Goal: Task Accomplishment & Management: Manage account settings

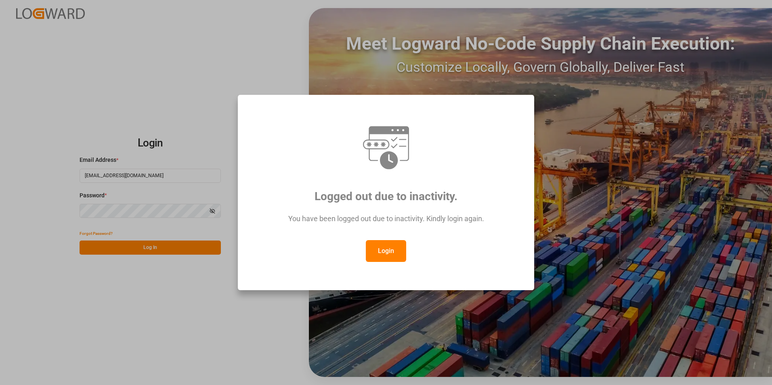
click at [392, 256] on button "Login" at bounding box center [386, 251] width 40 height 22
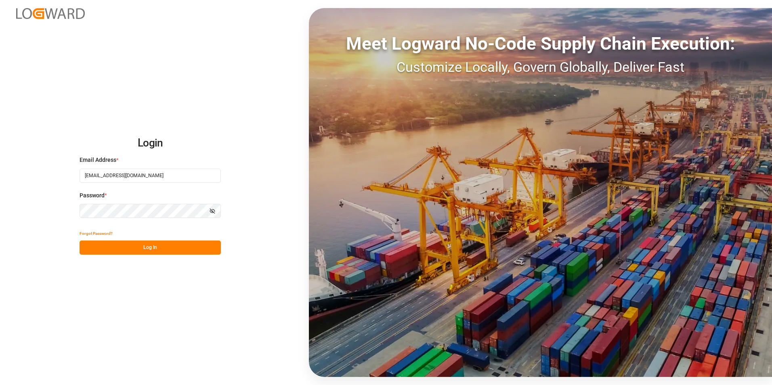
click at [27, 209] on div "Login Email Address * veerle.bauters@compo-expert.com Password * Show password …" at bounding box center [386, 192] width 772 height 385
click at [86, 249] on button "Log In" at bounding box center [149, 247] width 141 height 14
click at [153, 249] on button "Log In" at bounding box center [149, 247] width 141 height 14
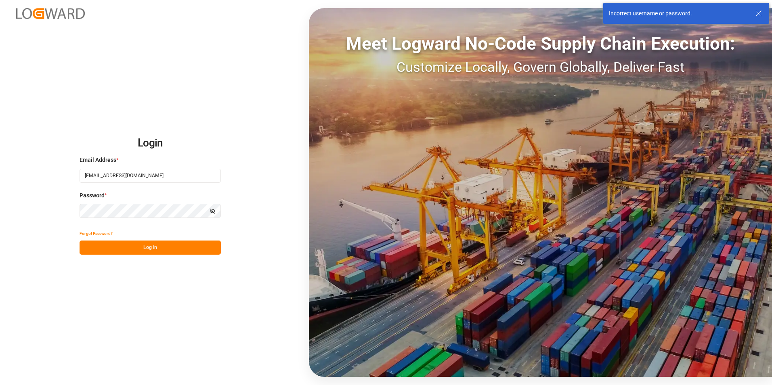
click at [52, 210] on div "Login Email Address * veerle.bauters@compo-expert.com Password * Show password …" at bounding box center [386, 192] width 772 height 385
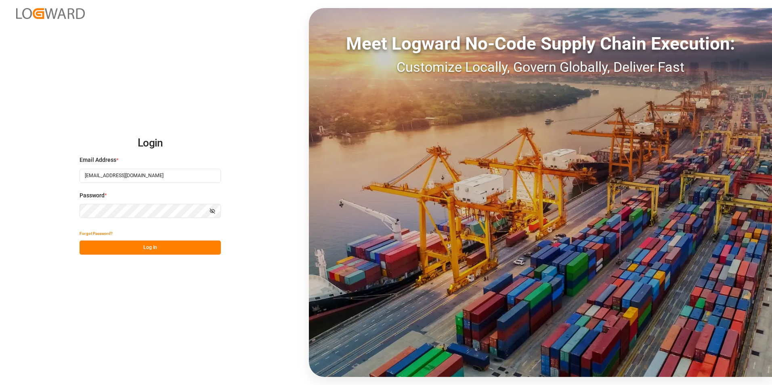
click at [91, 244] on button "Log In" at bounding box center [149, 247] width 141 height 14
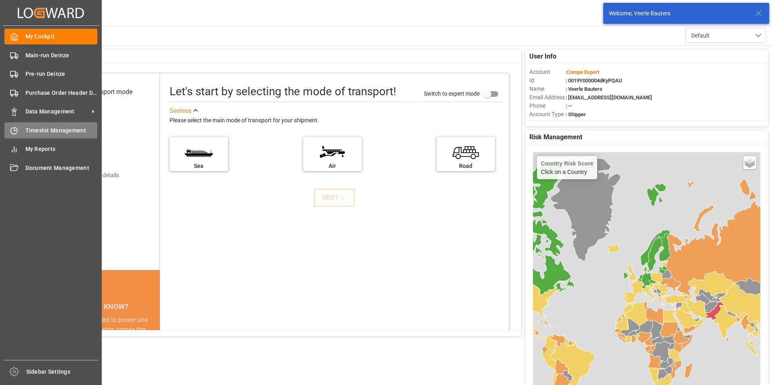
click at [15, 129] on icon at bounding box center [14, 131] width 8 height 8
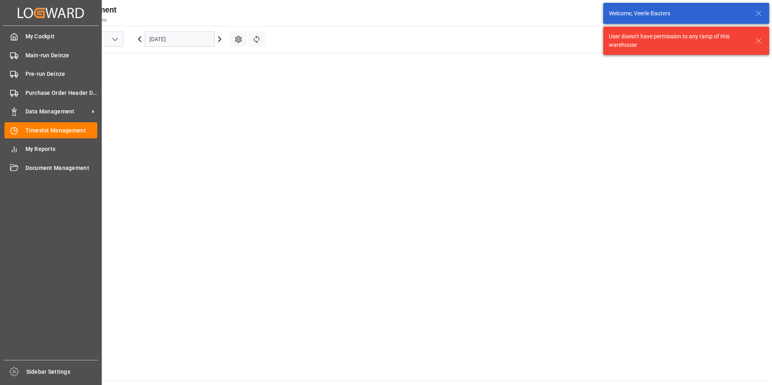
scroll to position [554, 0]
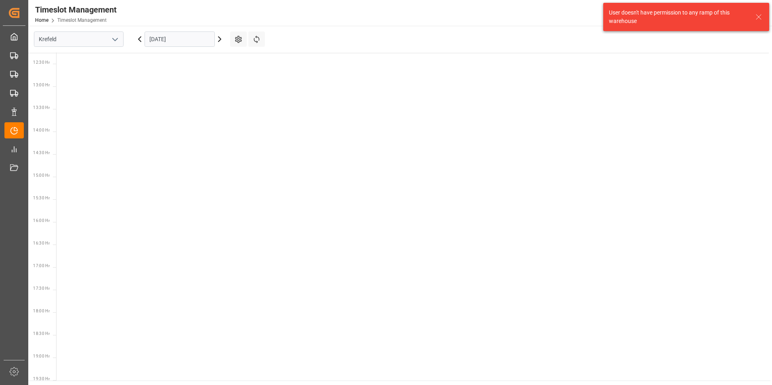
click at [115, 38] on icon "open menu" at bounding box center [115, 40] width 10 height 10
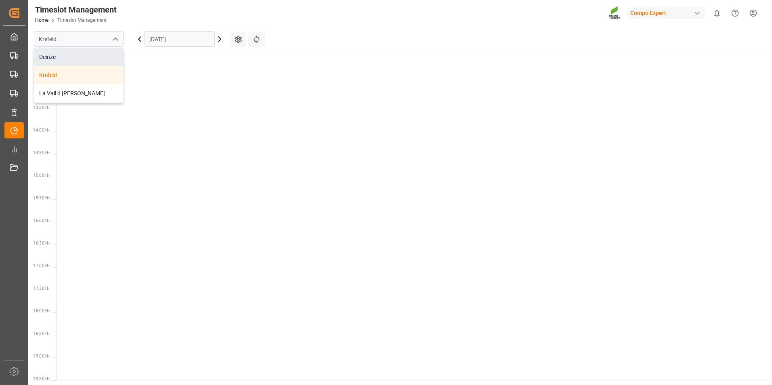
click at [45, 57] on div "Deinze" at bounding box center [78, 57] width 89 height 18
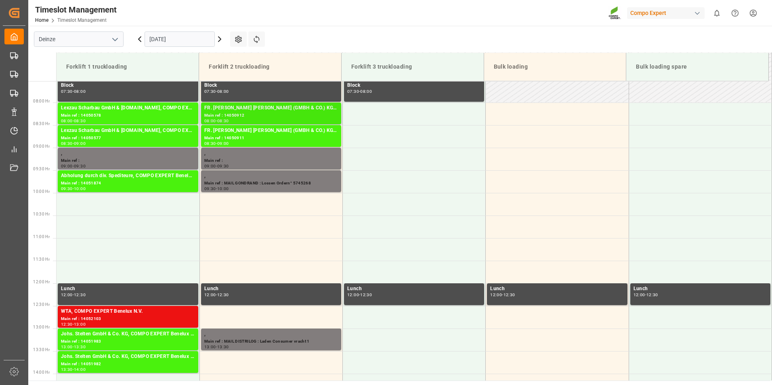
scroll to position [381, 0]
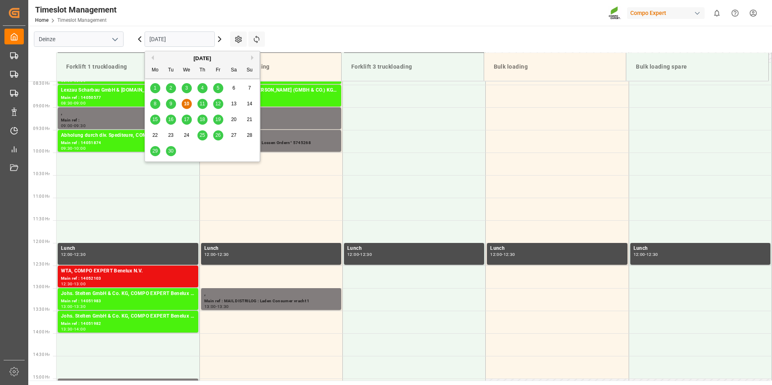
click at [192, 39] on input "[DATE]" at bounding box center [179, 38] width 70 height 15
type input "[DATE]"
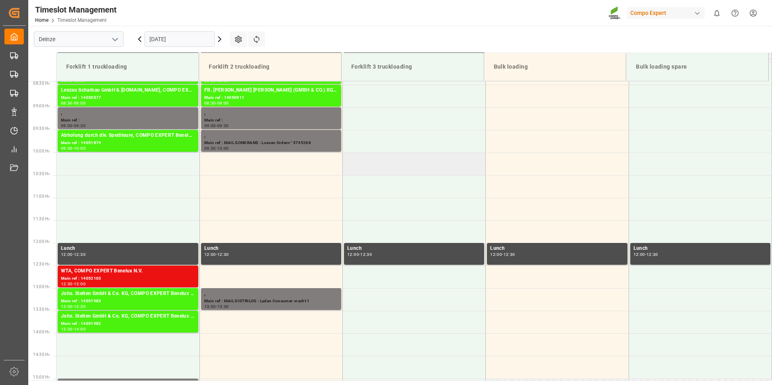
click at [393, 166] on td at bounding box center [414, 164] width 143 height 23
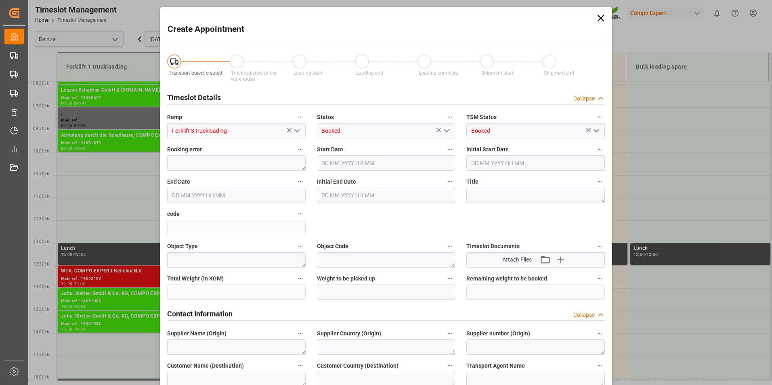
type input "10.09.2025 10:00"
type input "10.09.2025 10:30"
click at [600, 14] on icon at bounding box center [600, 18] width 11 height 11
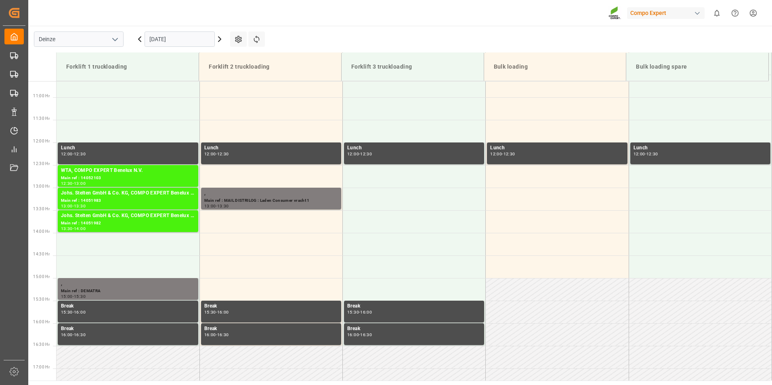
scroll to position [582, 0]
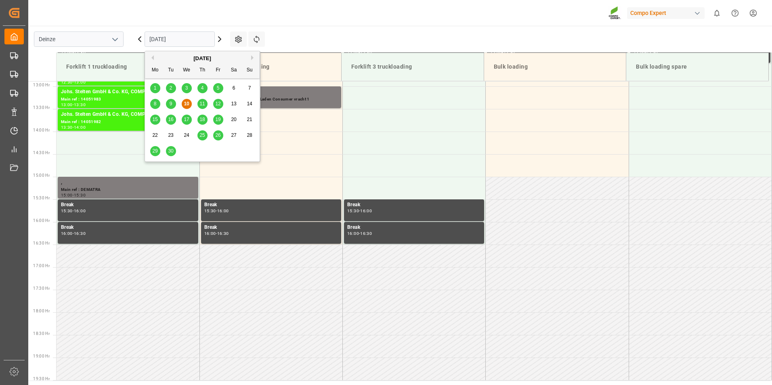
click at [193, 38] on input "[DATE]" at bounding box center [179, 38] width 70 height 15
click at [203, 103] on span "11" at bounding box center [201, 104] width 5 height 6
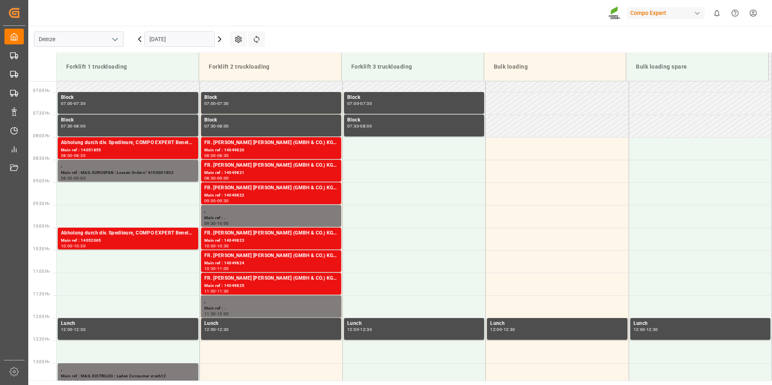
scroll to position [304, 0]
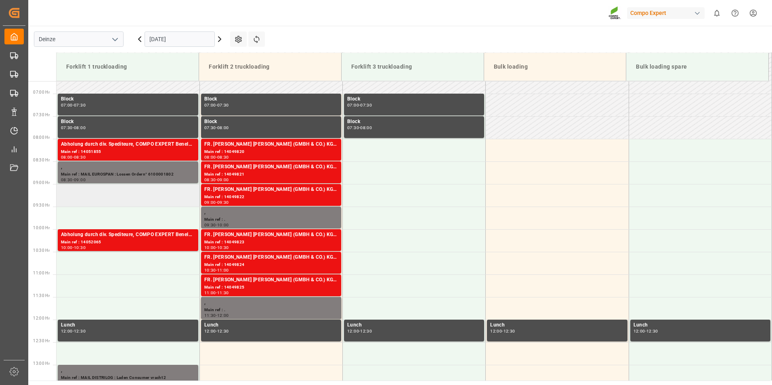
click at [75, 202] on td at bounding box center [127, 195] width 143 height 23
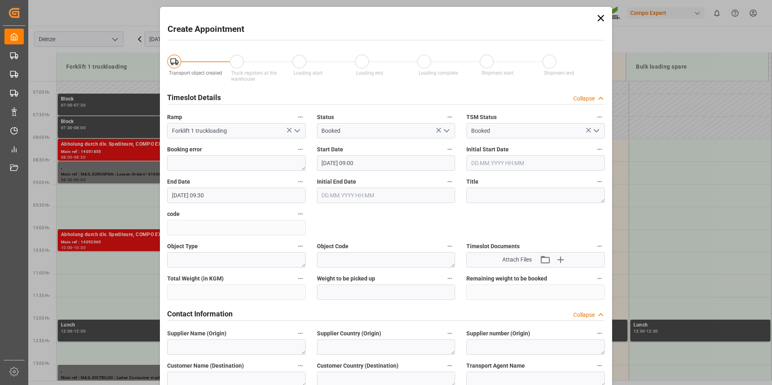
click at [79, 197] on div "Create Appointment Transport object created Truck registers at the warehouse Lo…" at bounding box center [386, 192] width 772 height 385
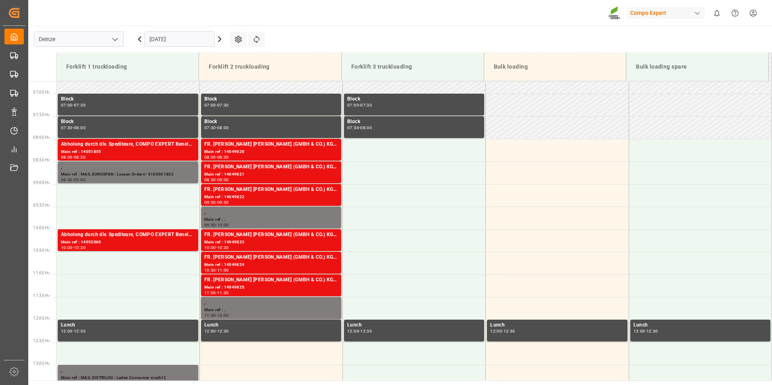
click at [79, 197] on td at bounding box center [127, 195] width 143 height 23
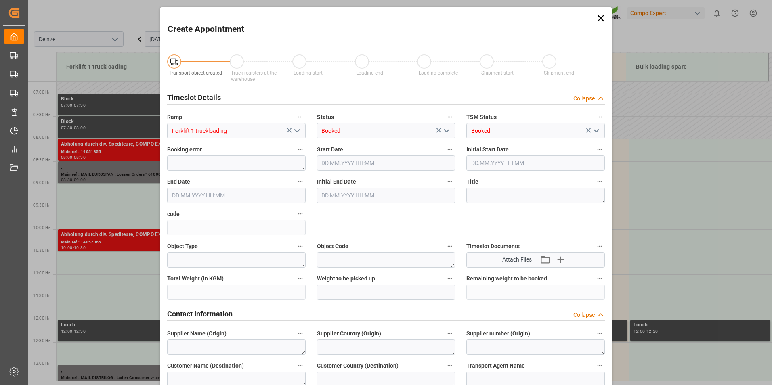
type input "11.09.2025 09:00"
type input "11.09.2025 09:30"
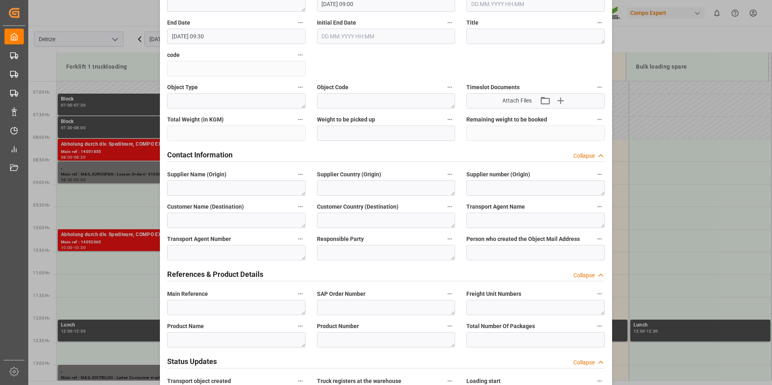
scroll to position [161, 0]
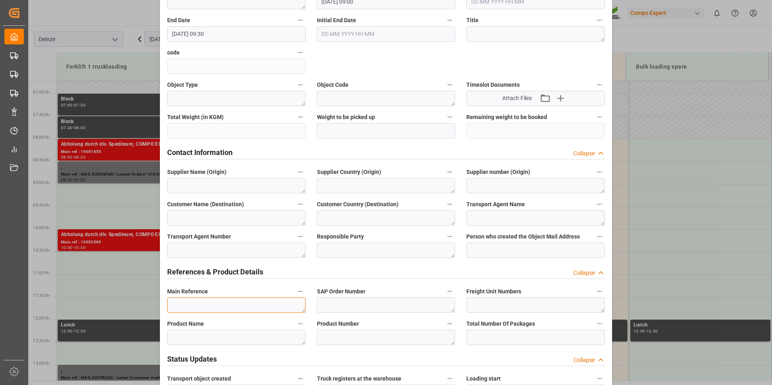
click at [179, 307] on textarea at bounding box center [236, 304] width 138 height 15
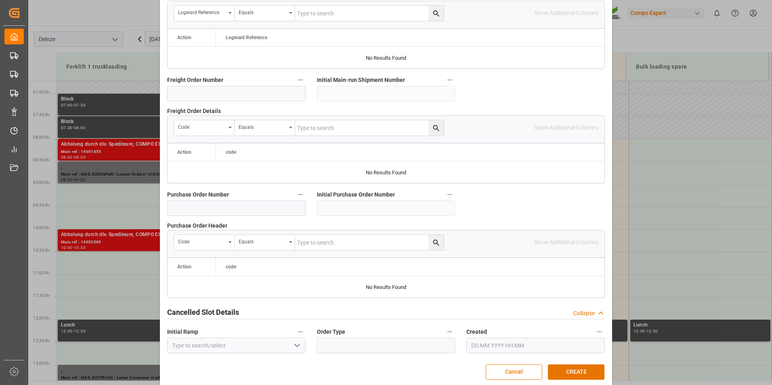
scroll to position [735, 0]
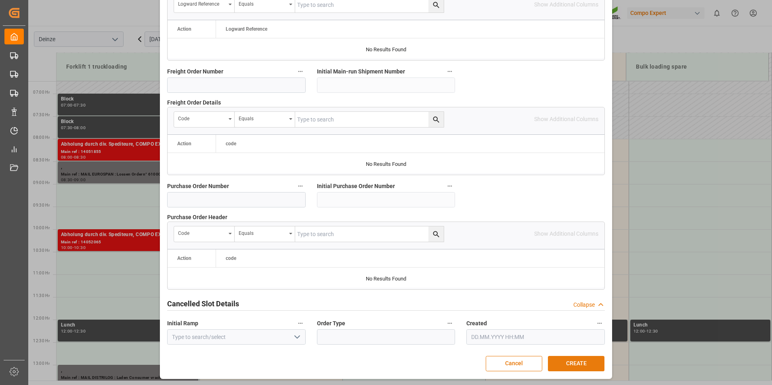
type textarea "Gondrand : Lossen Ordern° 5745268"
click at [575, 366] on button "CREATE" at bounding box center [576, 363] width 56 height 15
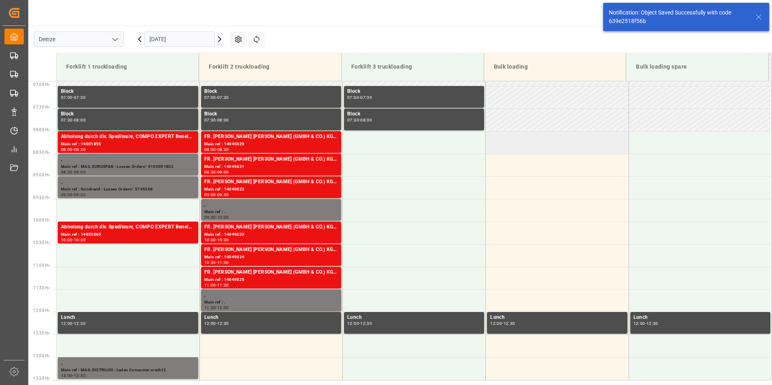
scroll to position [328, 0]
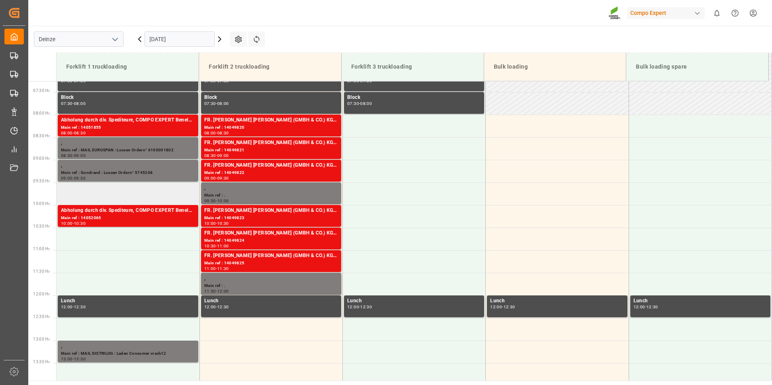
click at [75, 192] on td at bounding box center [127, 193] width 143 height 23
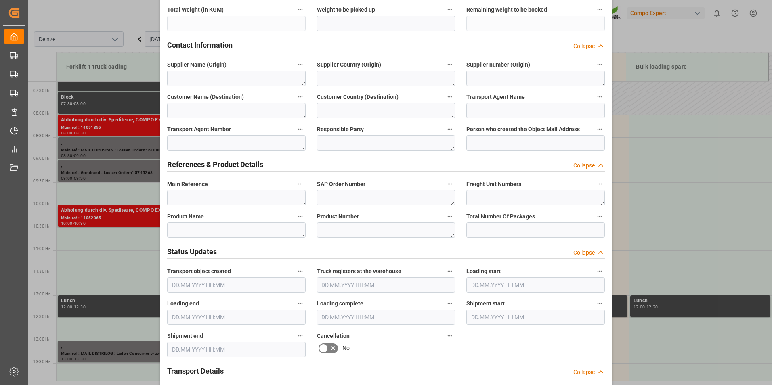
scroll to position [363, 0]
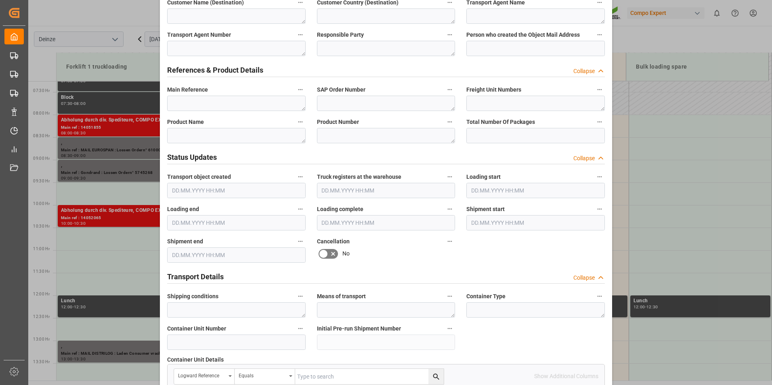
click at [735, 184] on div "Create Appointment Transport object created Truck registers at the warehouse Lo…" at bounding box center [386, 192] width 772 height 385
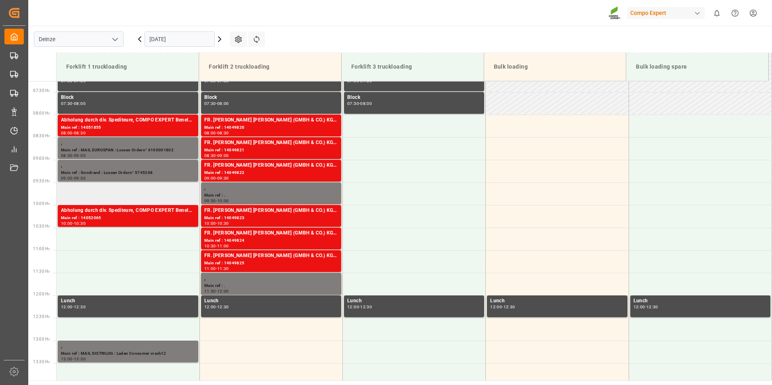
click at [77, 198] on td at bounding box center [127, 193] width 143 height 23
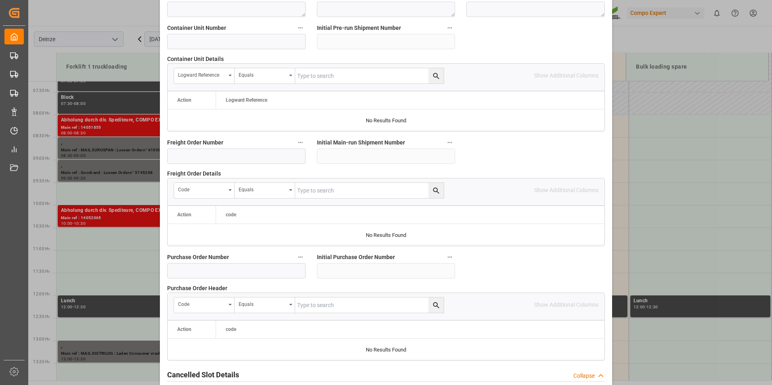
scroll to position [735, 0]
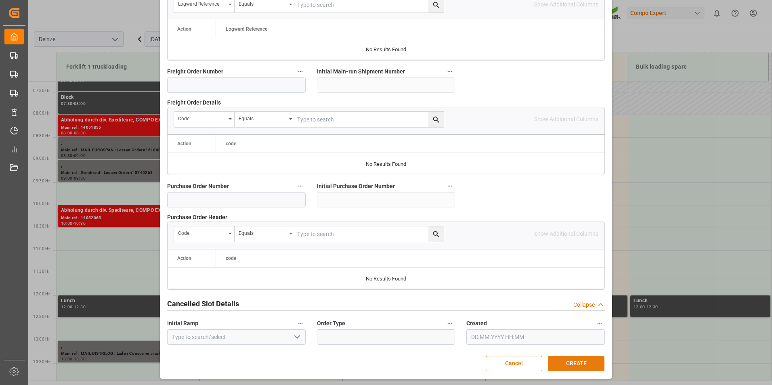
click at [569, 364] on button "CREATE" at bounding box center [576, 363] width 56 height 15
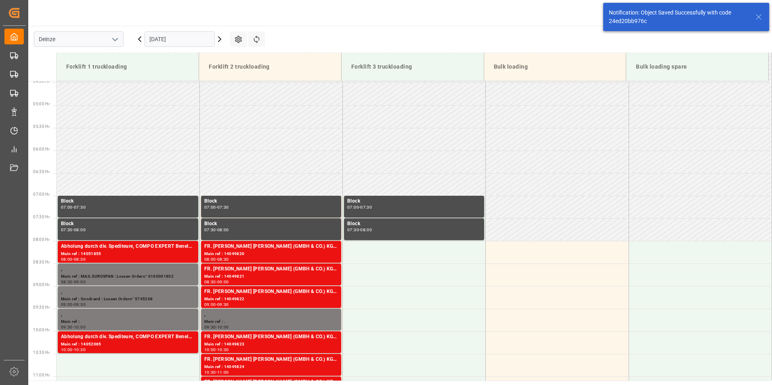
scroll to position [356, 0]
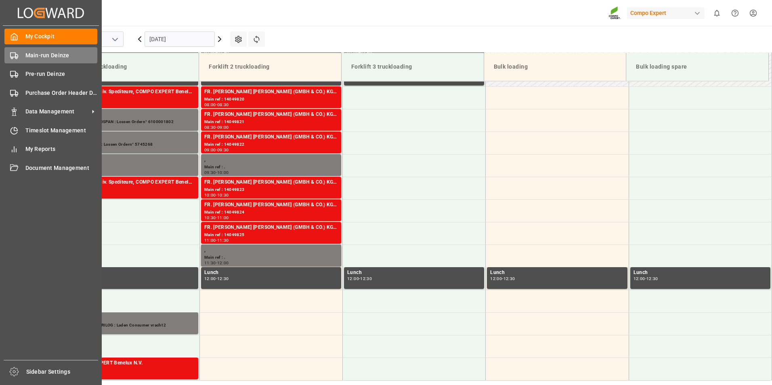
click at [13, 58] on circle at bounding box center [12, 58] width 2 height 2
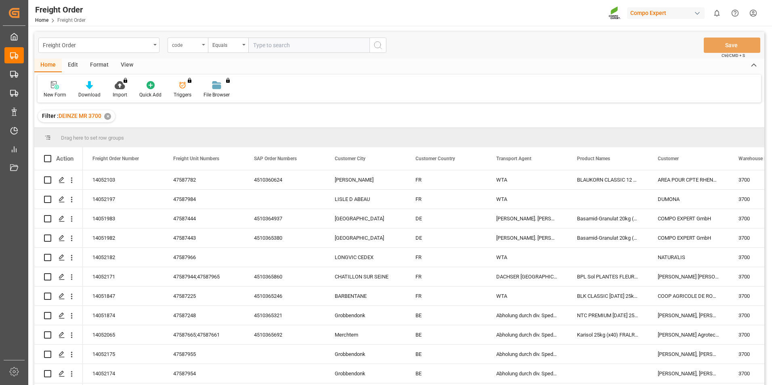
click at [202, 45] on icon "open menu" at bounding box center [203, 45] width 3 height 2
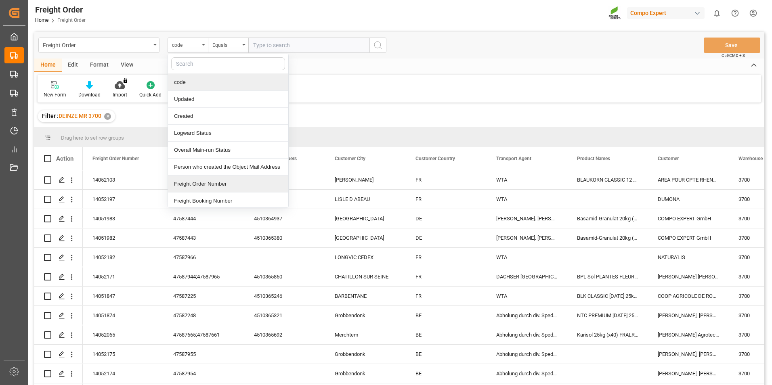
click at [186, 183] on div "Freight Order Number" at bounding box center [228, 184] width 120 height 17
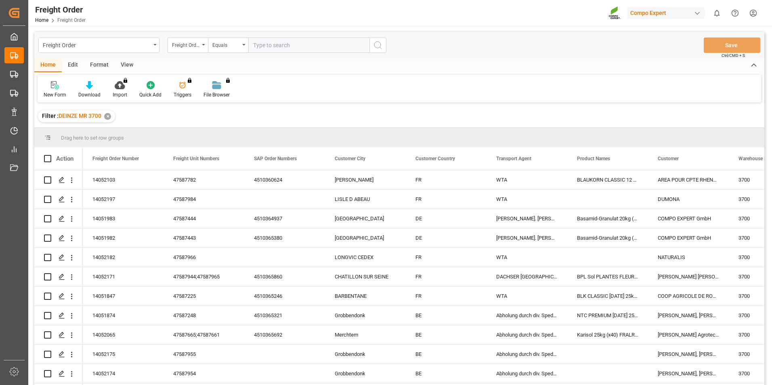
click at [273, 48] on input "text" at bounding box center [308, 45] width 121 height 15
type input "14052175"
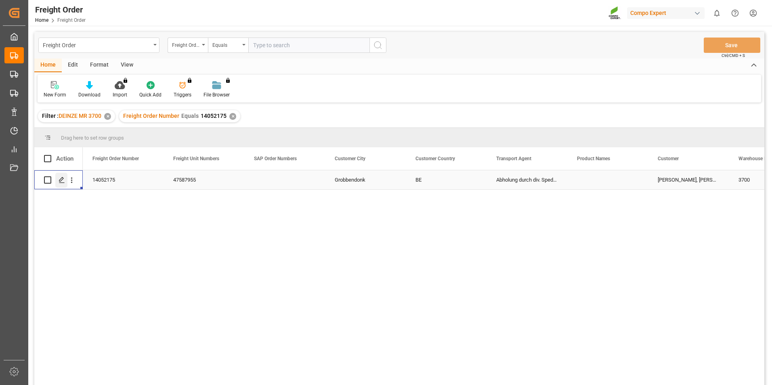
click at [61, 180] on icon "Press SPACE to select this row." at bounding box center [62, 180] width 6 height 6
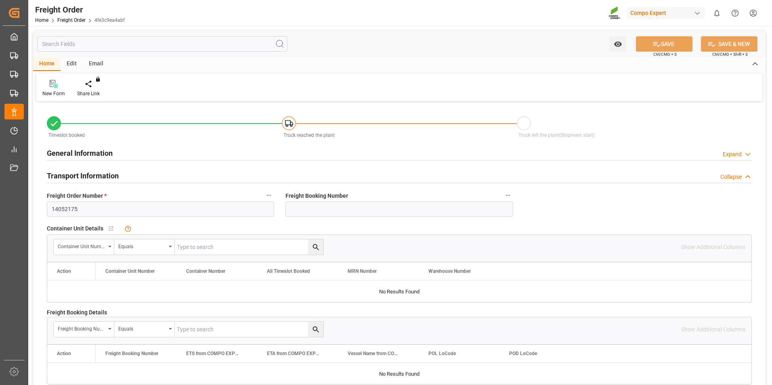
type input "10.09.2025 00:00"
type input "10.09.2025 09:32"
click at [92, 92] on div "Create Timeslot" at bounding box center [94, 93] width 34 height 7
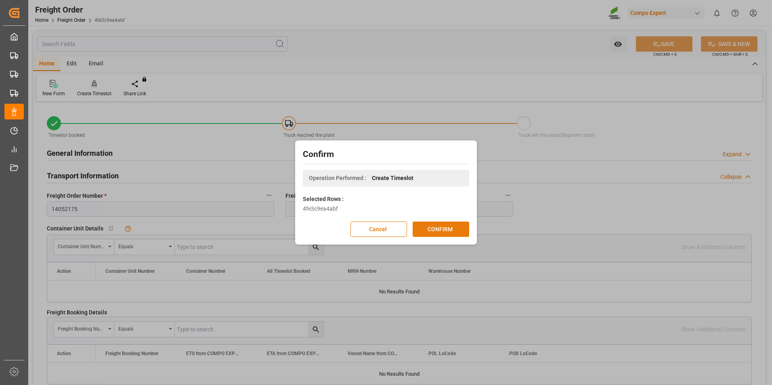
click at [447, 230] on button "CONFIRM" at bounding box center [440, 229] width 56 height 15
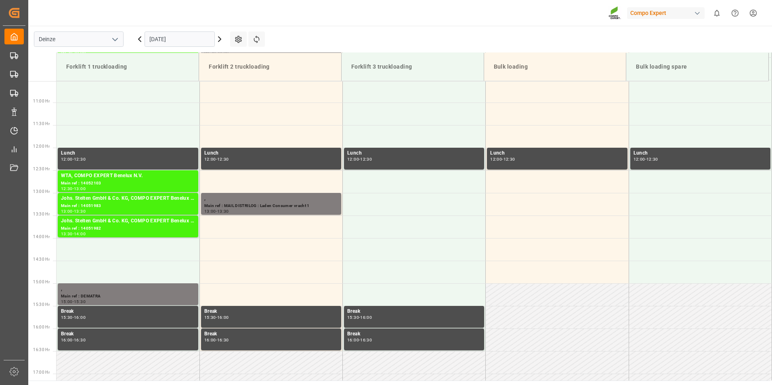
scroll to position [627, 0]
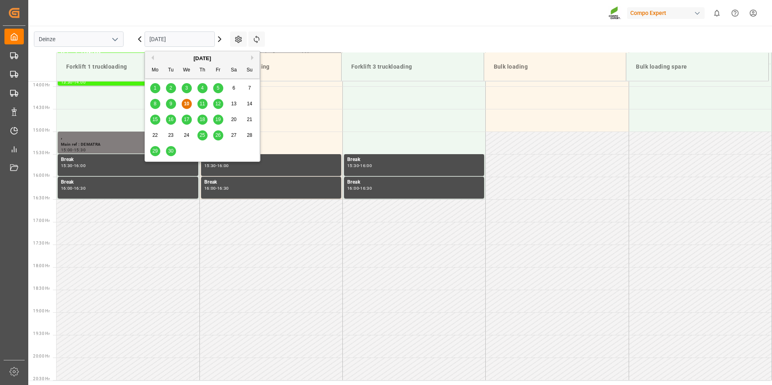
click at [187, 41] on input "[DATE]" at bounding box center [179, 38] width 70 height 15
click at [202, 106] on span "11" at bounding box center [201, 104] width 5 height 6
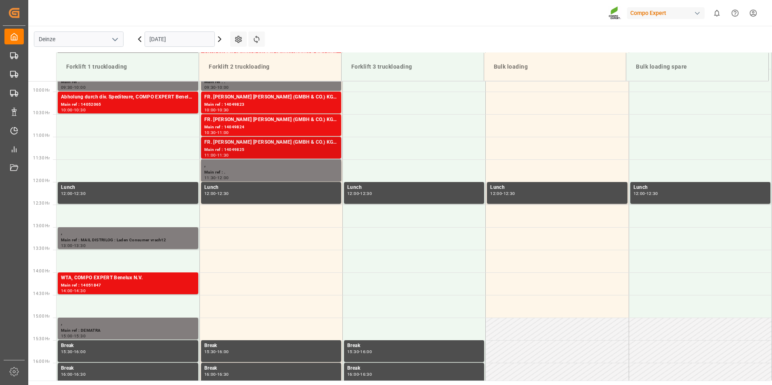
scroll to position [385, 0]
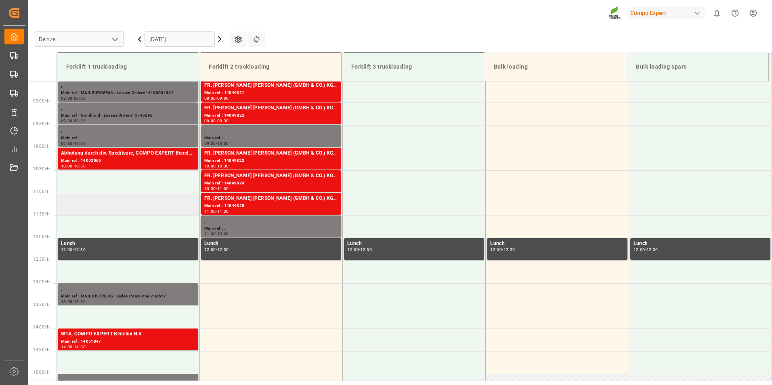
click at [73, 204] on td at bounding box center [127, 204] width 143 height 23
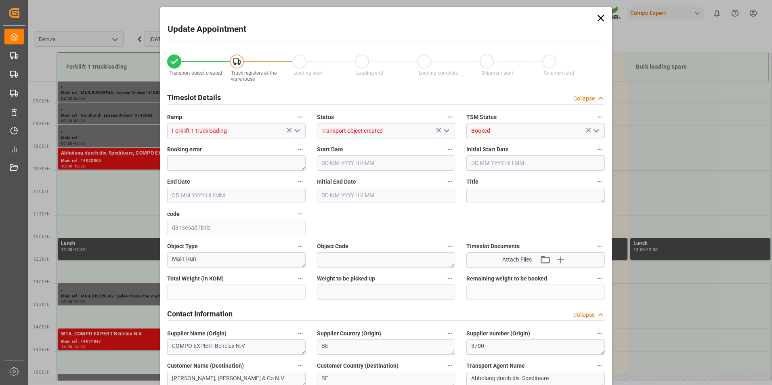
type input "25899"
type input "0"
type input "27"
type input "11.09.2025 11:00"
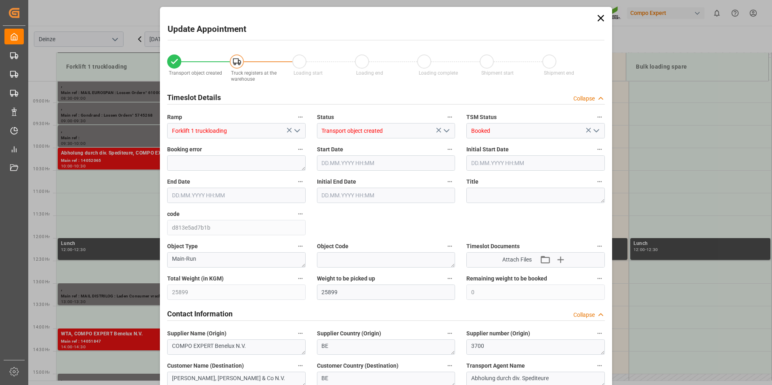
type input "11.09.2025 11:30"
type input "10.09.2025 09:32"
type input "10.09.2025 12:52"
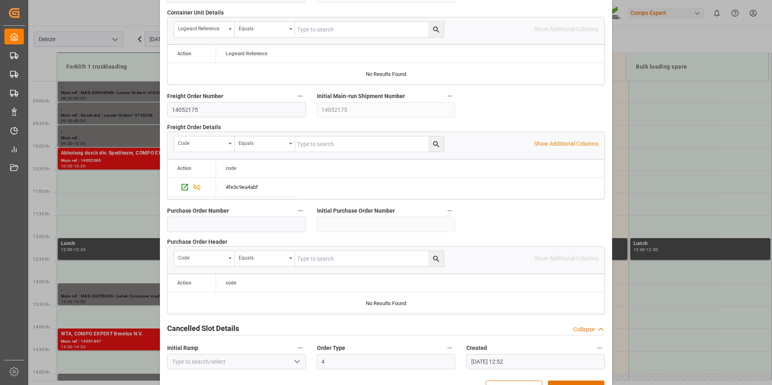
scroll to position [735, 0]
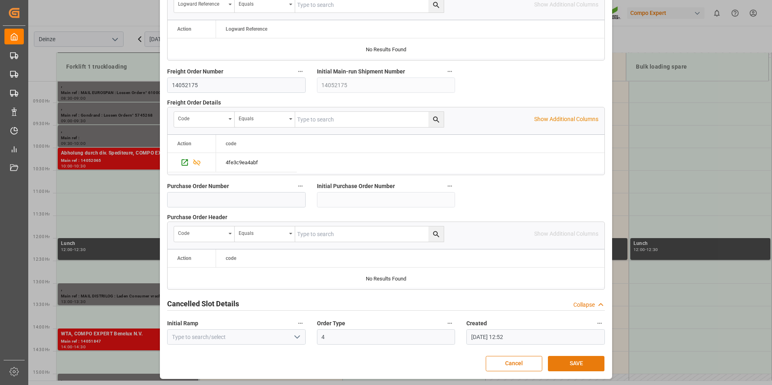
click at [572, 365] on button "SAVE" at bounding box center [576, 363] width 56 height 15
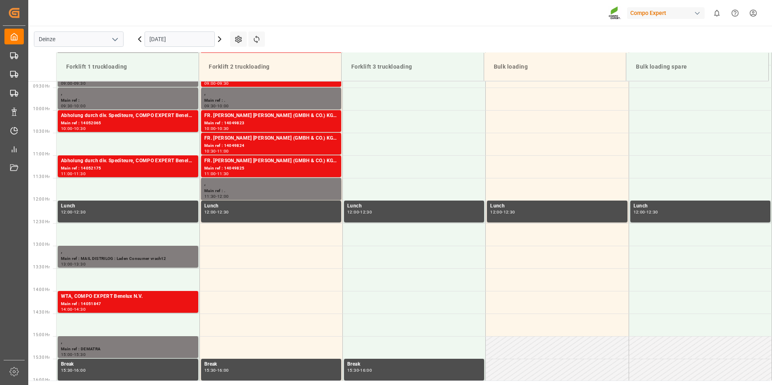
scroll to position [417, 0]
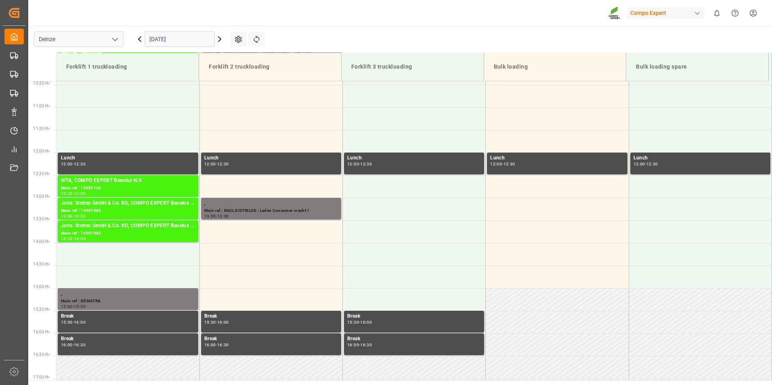
scroll to position [390, 0]
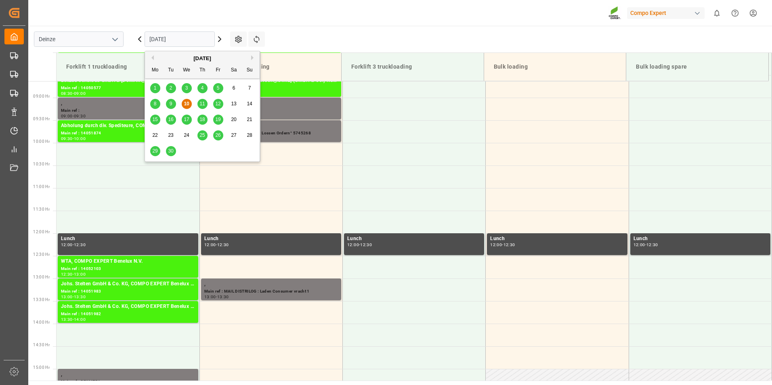
click at [191, 39] on input "[DATE]" at bounding box center [179, 38] width 70 height 15
click at [204, 103] on span "11" at bounding box center [201, 104] width 5 height 6
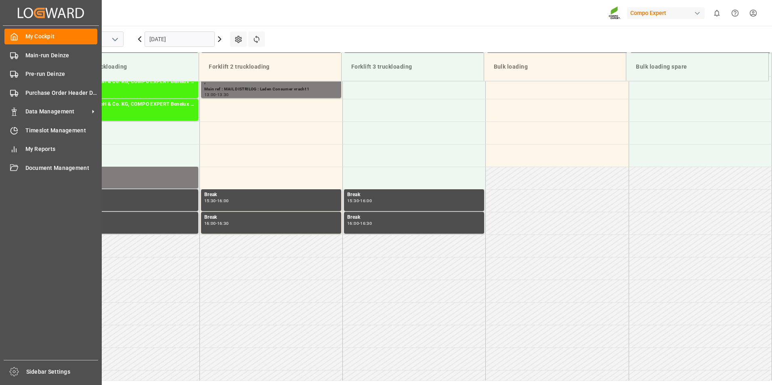
scroll to position [673, 0]
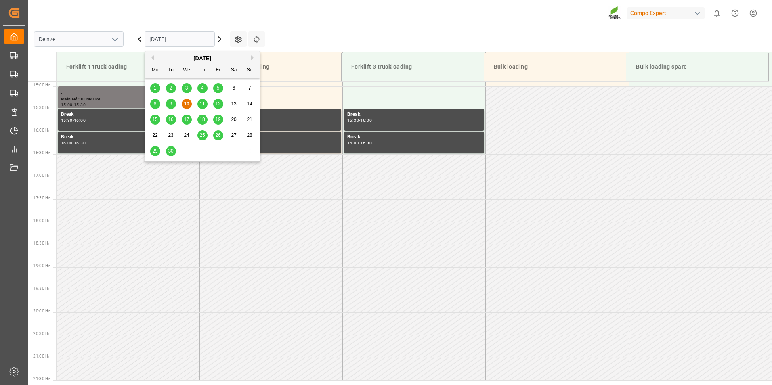
click at [199, 42] on input "[DATE]" at bounding box center [179, 38] width 70 height 15
click at [203, 105] on span "11" at bounding box center [201, 104] width 5 height 6
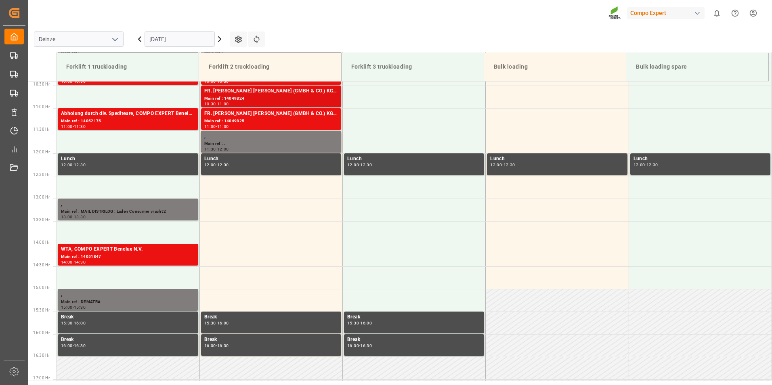
scroll to position [471, 0]
